Goal: Task Accomplishment & Management: Use online tool/utility

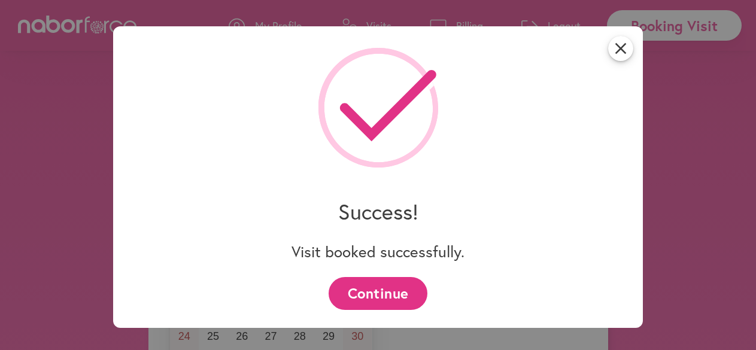
select select "*******"
select select "**"
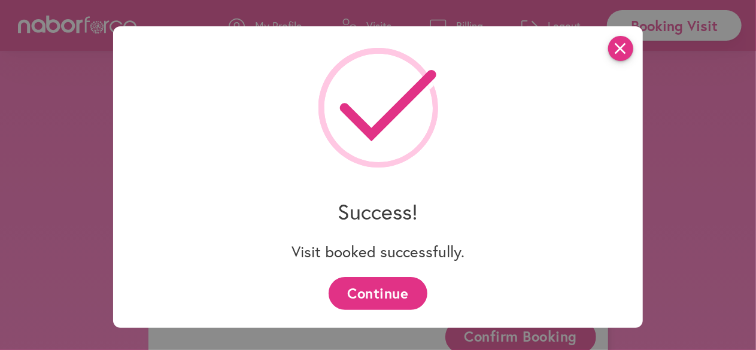
click at [633, 50] on icon "close" at bounding box center [620, 48] width 25 height 25
